Goal: Navigation & Orientation: Find specific page/section

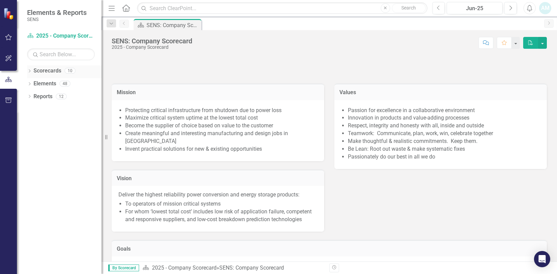
click at [40, 72] on link "Scorecards" at bounding box center [47, 71] width 28 height 8
click at [124, 9] on icon "Home" at bounding box center [125, 7] width 9 height 7
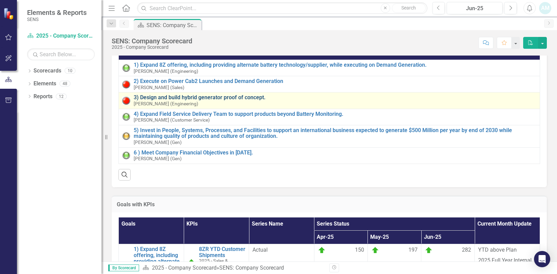
scroll to position [203, 0]
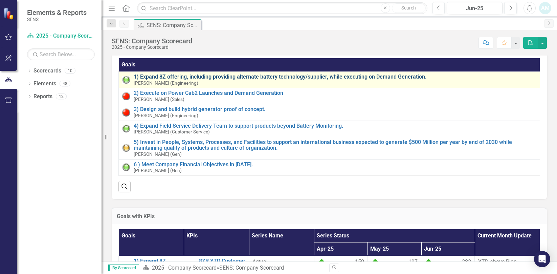
click at [172, 80] on link "1) Expand 8Z offering, including providing alternate battery technology/supplie…" at bounding box center [335, 77] width 403 height 6
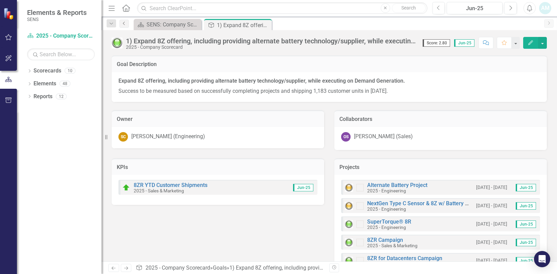
click at [124, 24] on icon "Previous" at bounding box center [123, 23] width 5 height 4
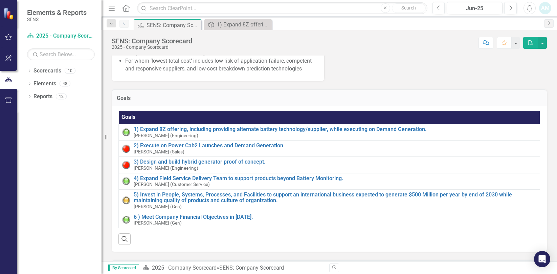
scroll to position [203, 0]
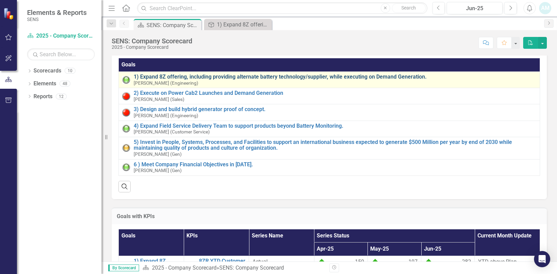
click at [212, 80] on link "1) Expand 8Z offering, including providing alternate battery technology/supplie…" at bounding box center [335, 77] width 403 height 6
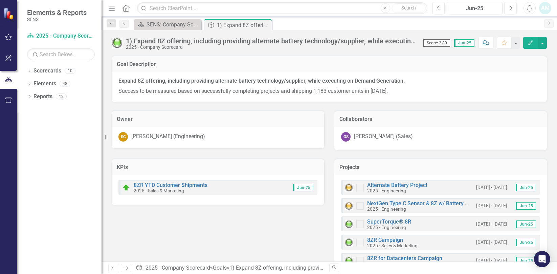
scroll to position [23, 0]
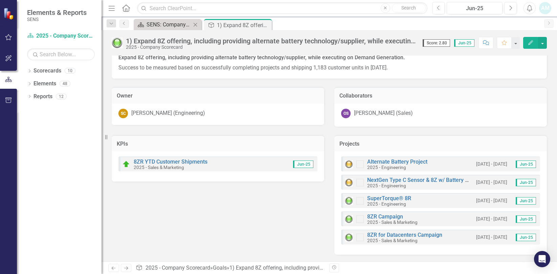
click at [158, 21] on div "SENS: Company Scorecard" at bounding box center [168, 24] width 45 height 8
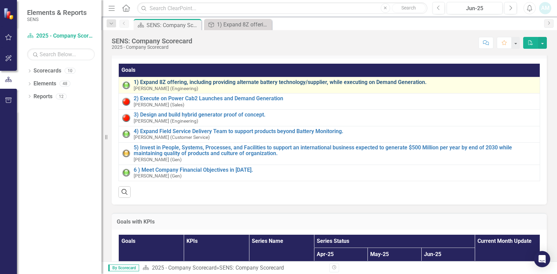
scroll to position [203, 0]
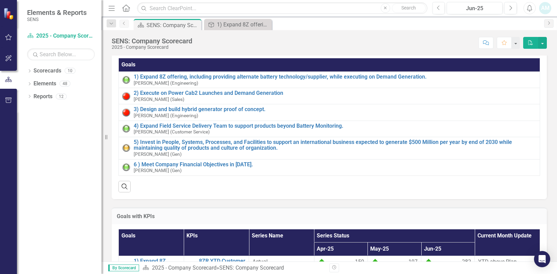
click at [125, 24] on icon "Previous" at bounding box center [123, 23] width 5 height 4
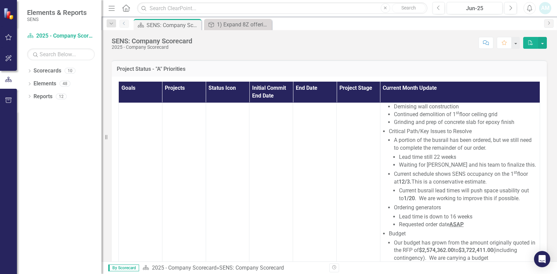
scroll to position [1522, 0]
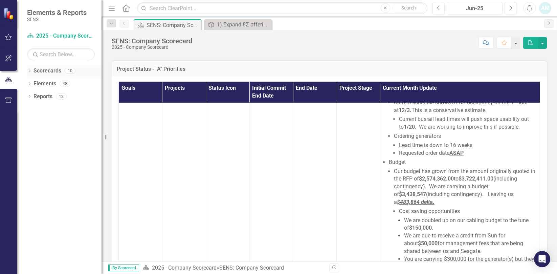
click at [31, 71] on icon "Dropdown" at bounding box center [29, 72] width 5 height 4
click at [36, 85] on div "Dropdown" at bounding box center [33, 84] width 7 height 6
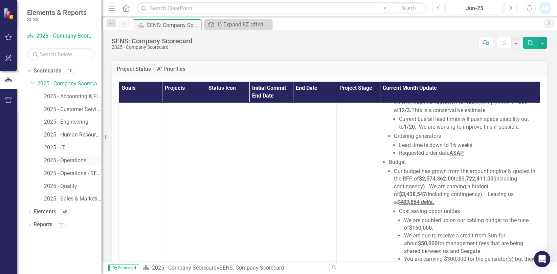
click at [78, 162] on link "2025 - Operations" at bounding box center [73, 161] width 58 height 8
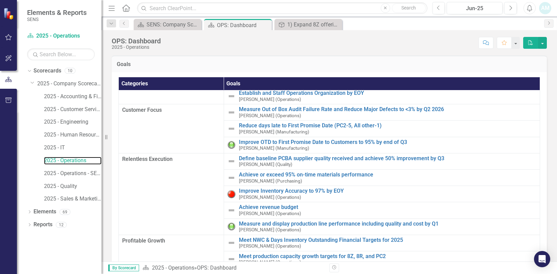
scroll to position [68, 0]
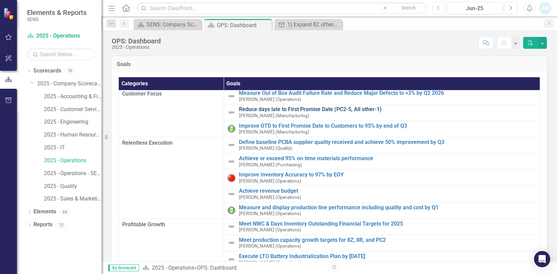
click at [265, 109] on link "Reduce days late to First Promise Date (PC2-5, All other-1)" at bounding box center [387, 109] width 297 height 6
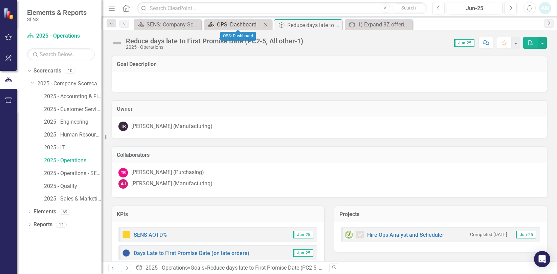
click at [240, 26] on div "OPS: Dashboard" at bounding box center [239, 24] width 45 height 8
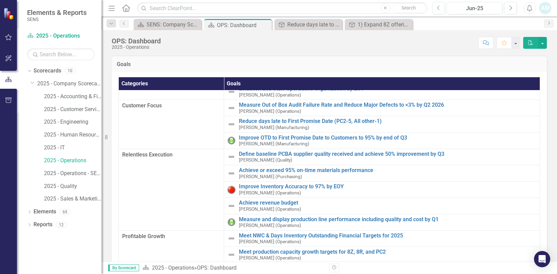
scroll to position [68, 0]
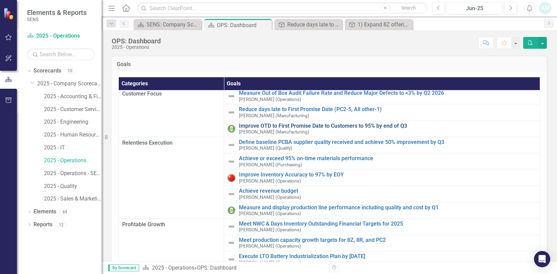
click at [312, 123] on link "Improve OTD to First Promise Date to Customers to 95% by end of Q3" at bounding box center [387, 126] width 297 height 6
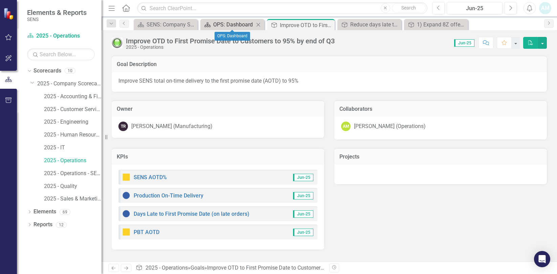
click at [228, 27] on div "OPS: Dashboard" at bounding box center [233, 24] width 41 height 8
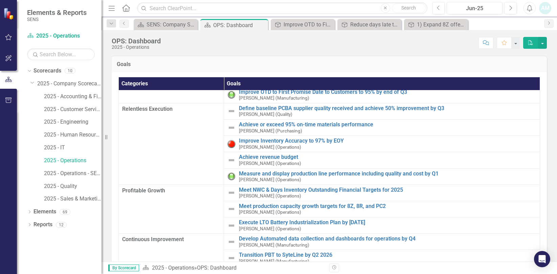
scroll to position [123, 0]
